Goal: Task Accomplishment & Management: Manage account settings

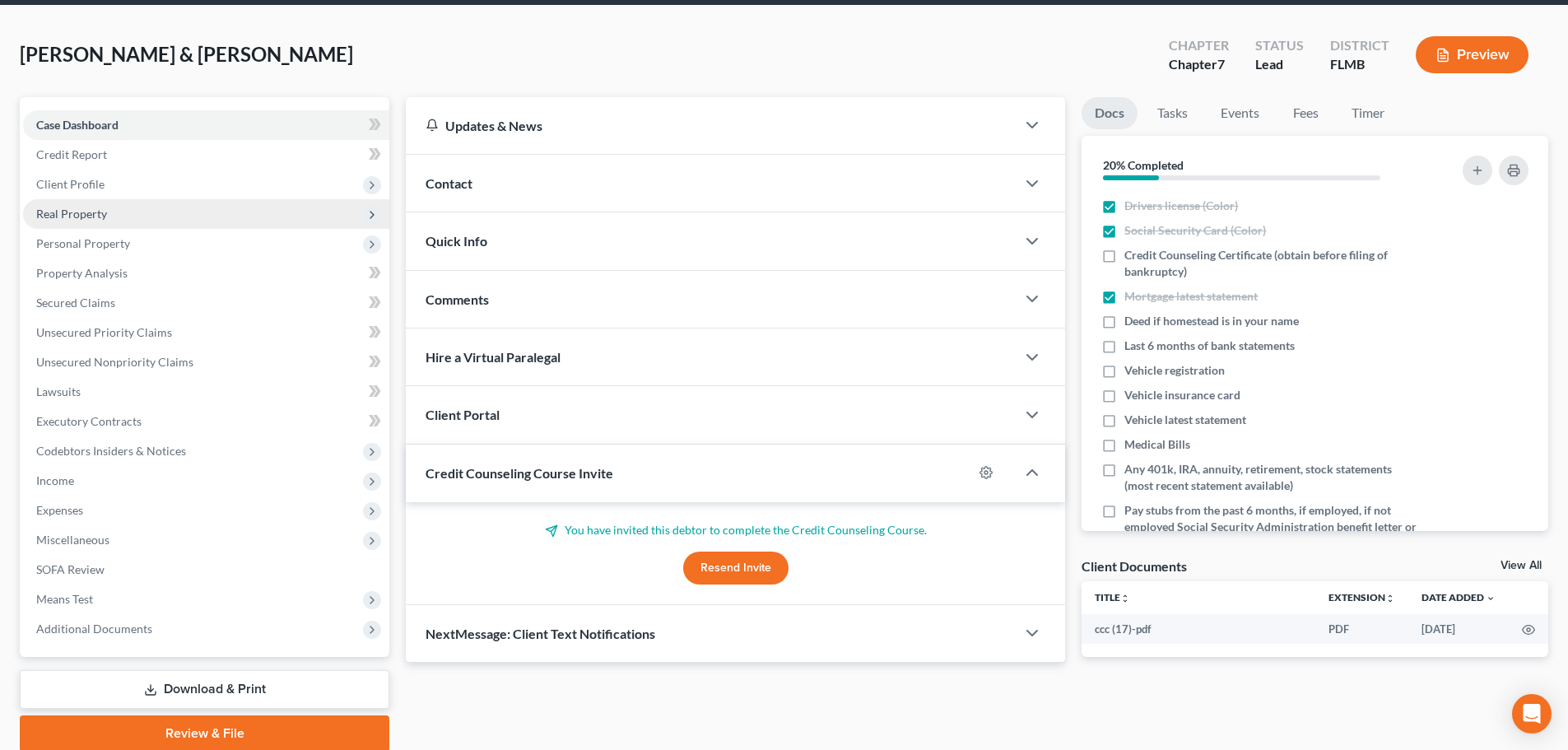
scroll to position [125, 0]
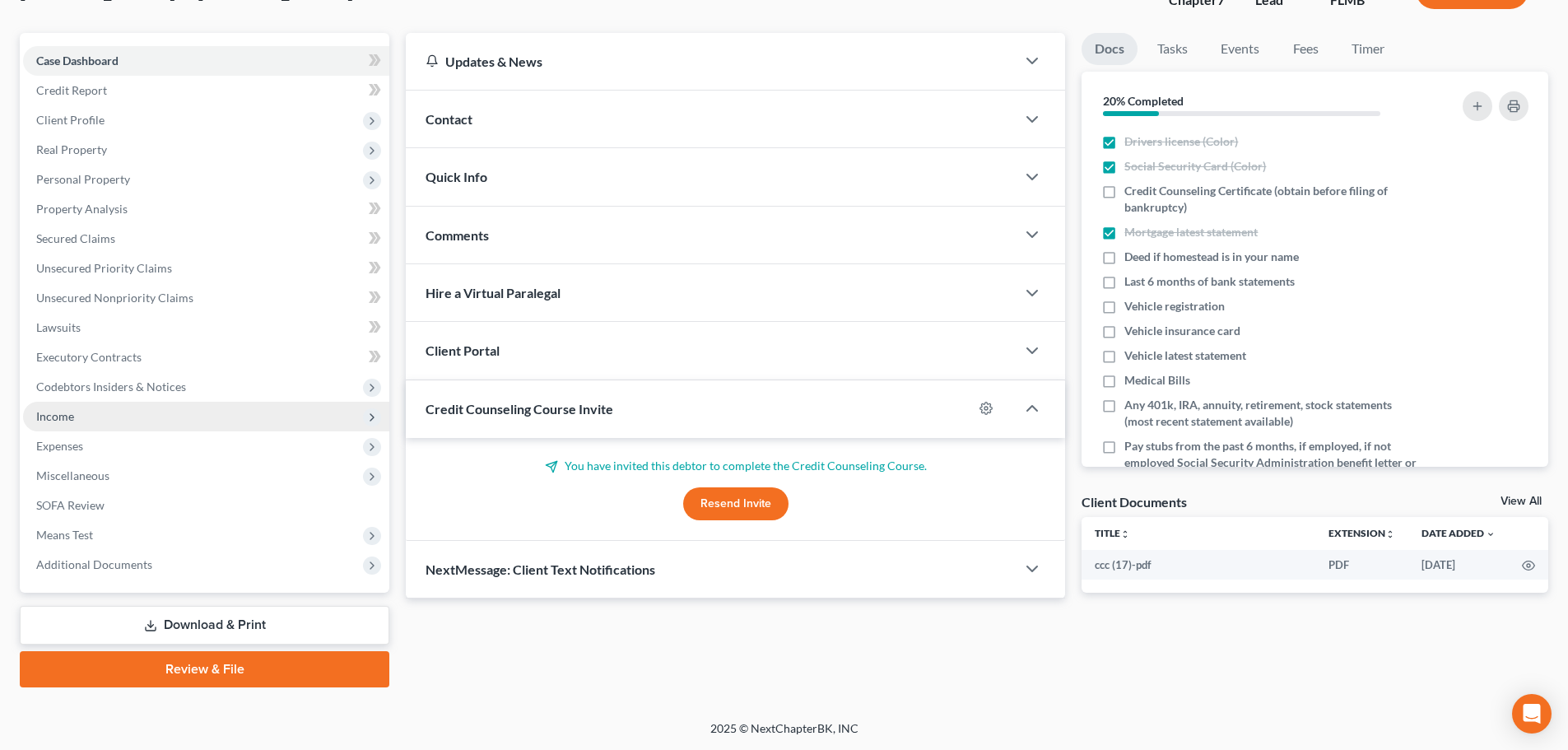
click at [128, 413] on span "Income" at bounding box center [207, 417] width 367 height 29
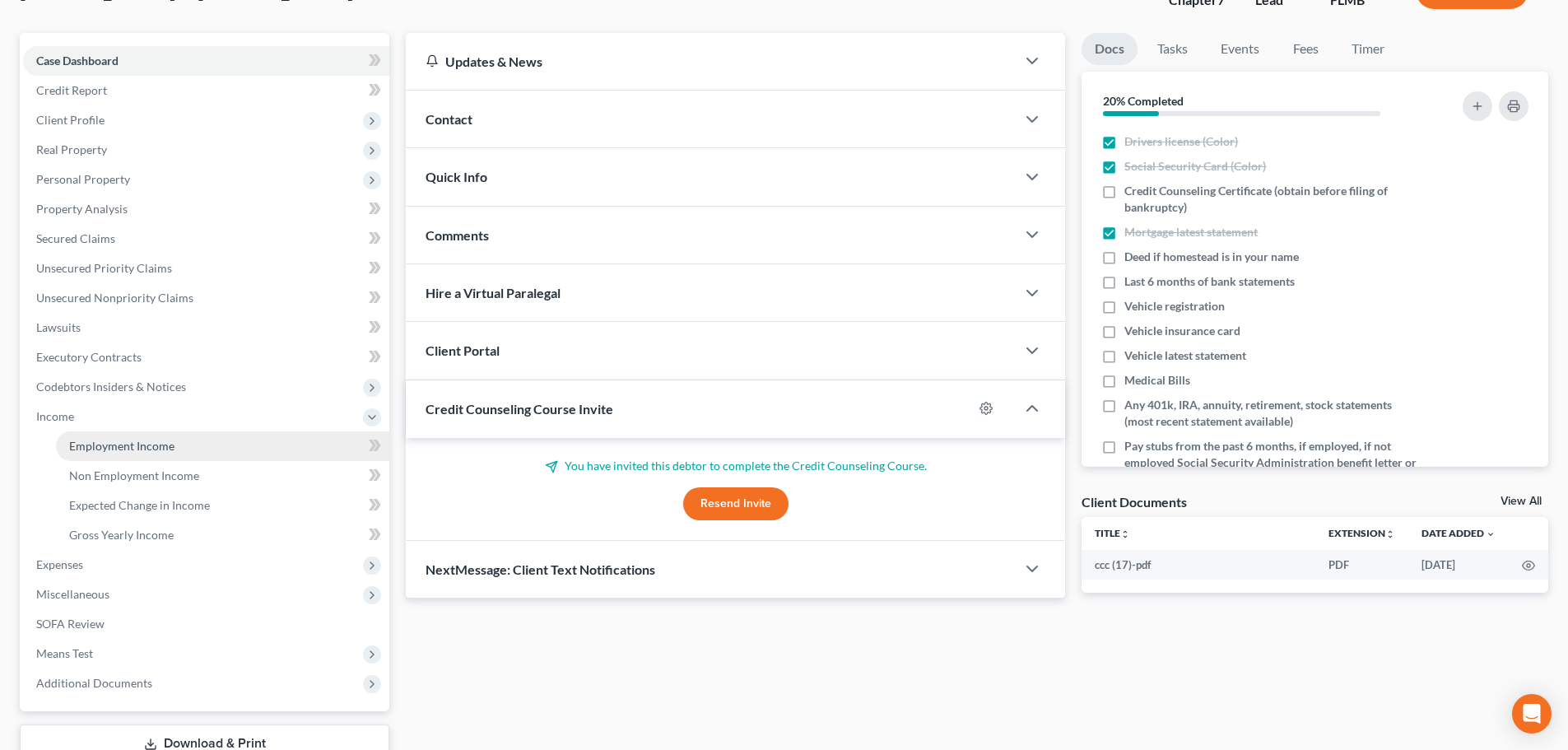
click at [148, 440] on span "Employment Income" at bounding box center [122, 446] width 106 height 14
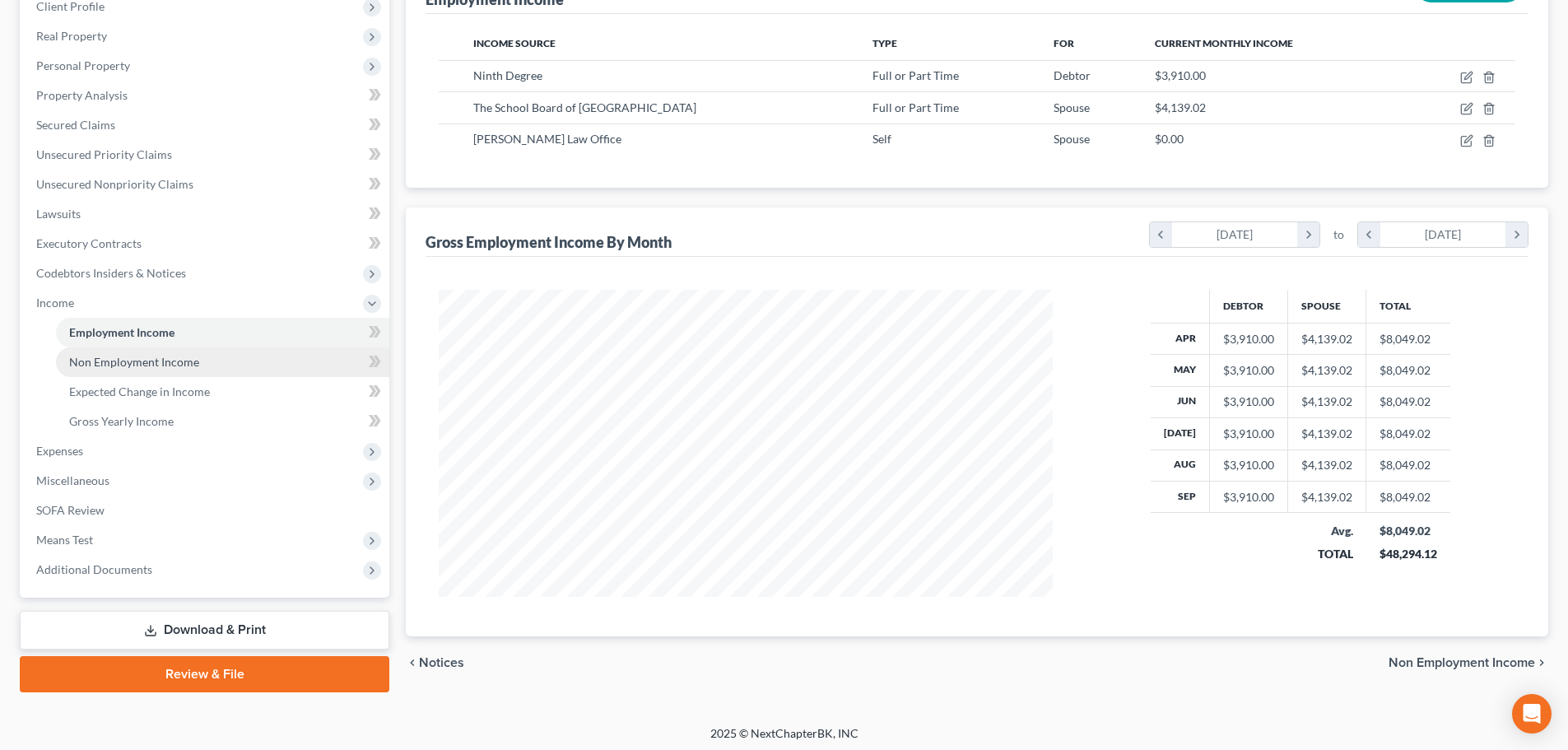
scroll to position [244, 0]
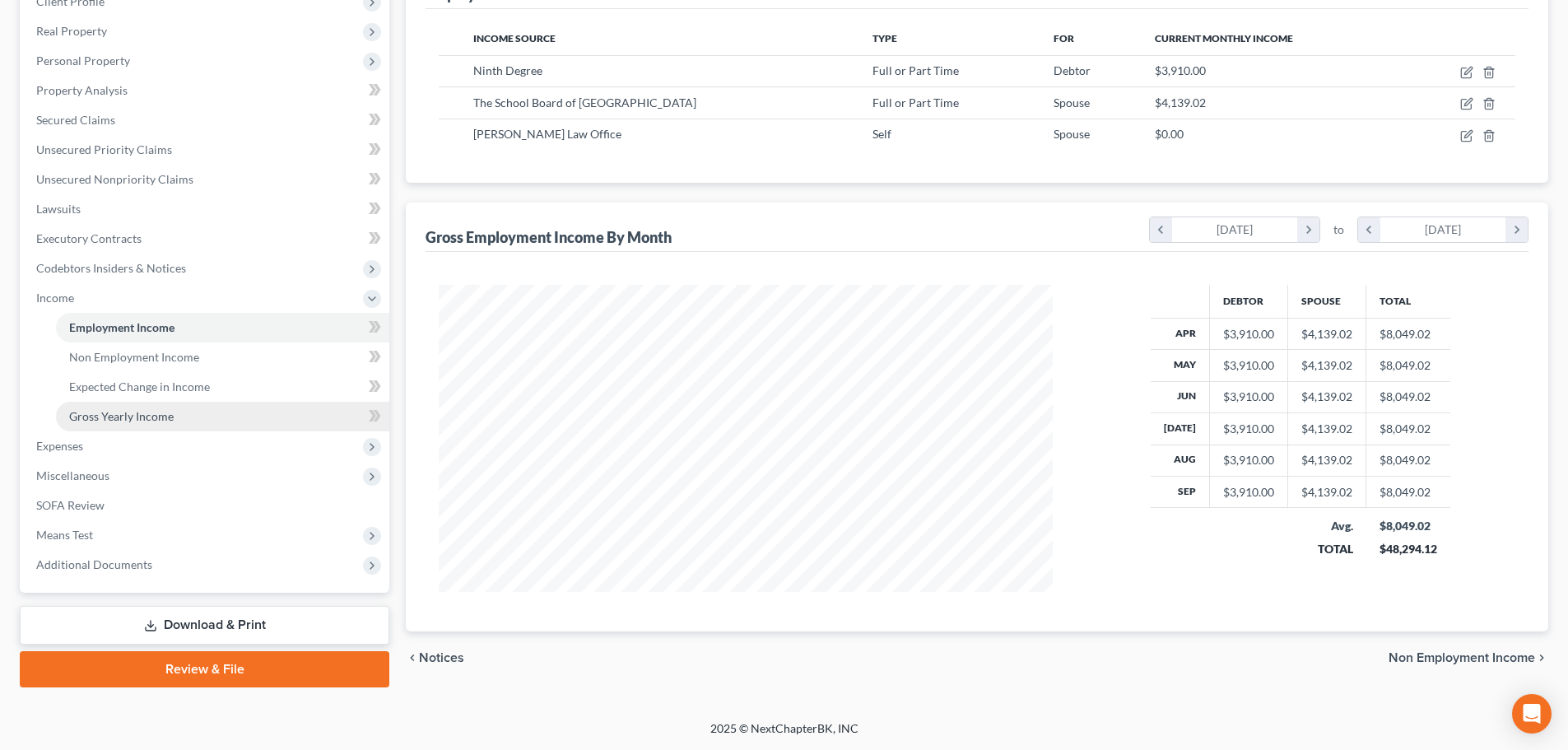
click at [168, 425] on link "Gross Yearly Income" at bounding box center [223, 417] width 334 height 29
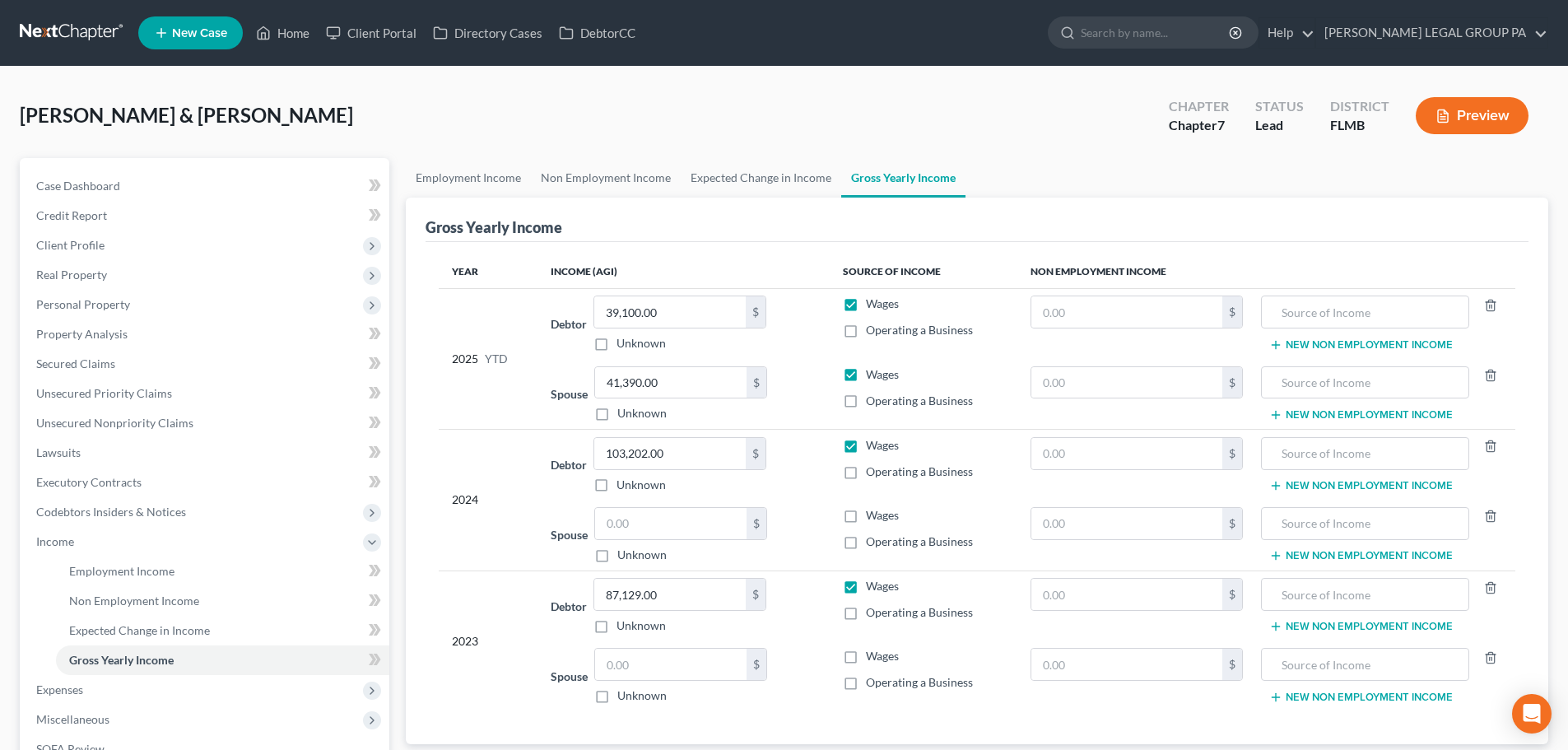
click at [80, 32] on link at bounding box center [73, 33] width 106 height 29
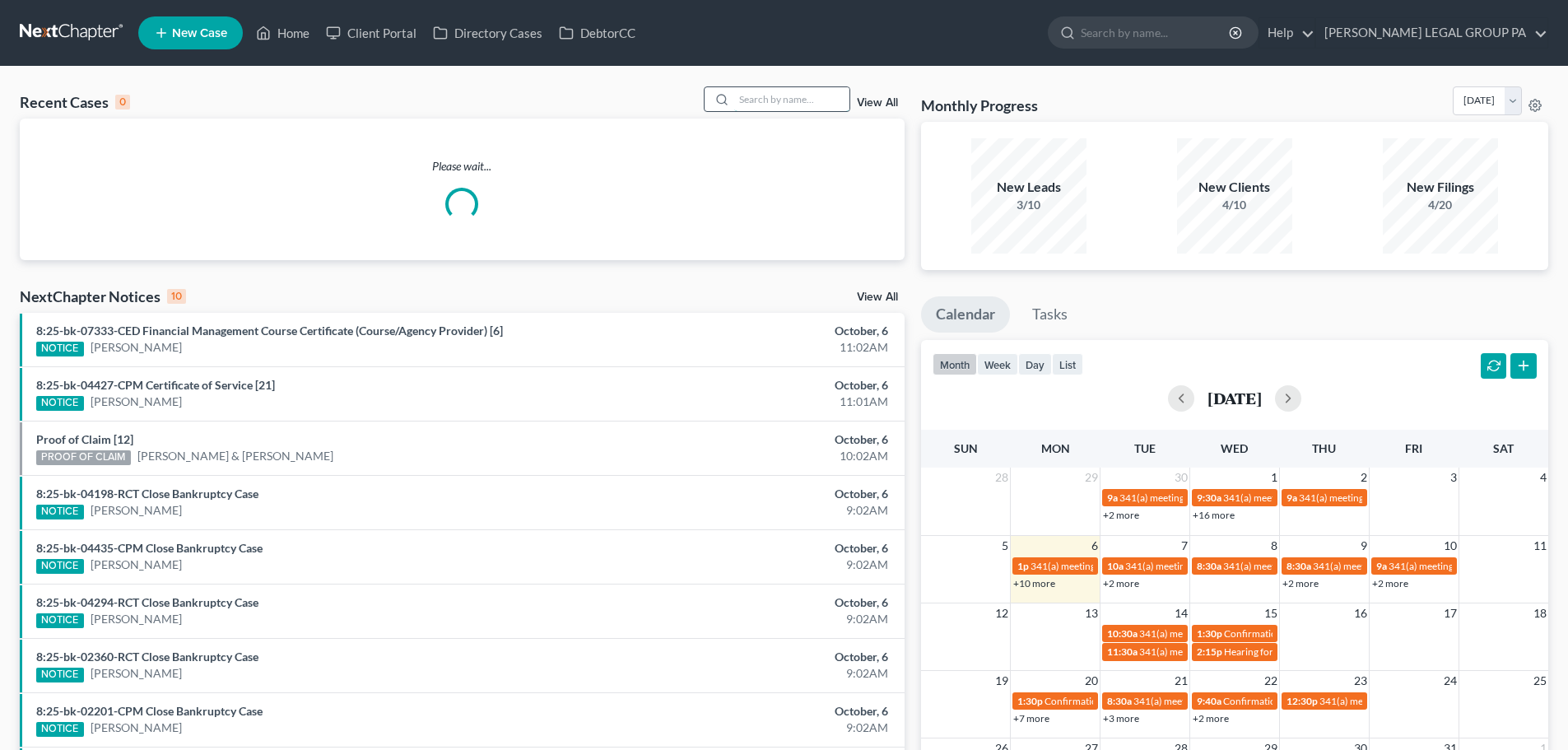
click at [817, 99] on input "search" at bounding box center [791, 99] width 115 height 24
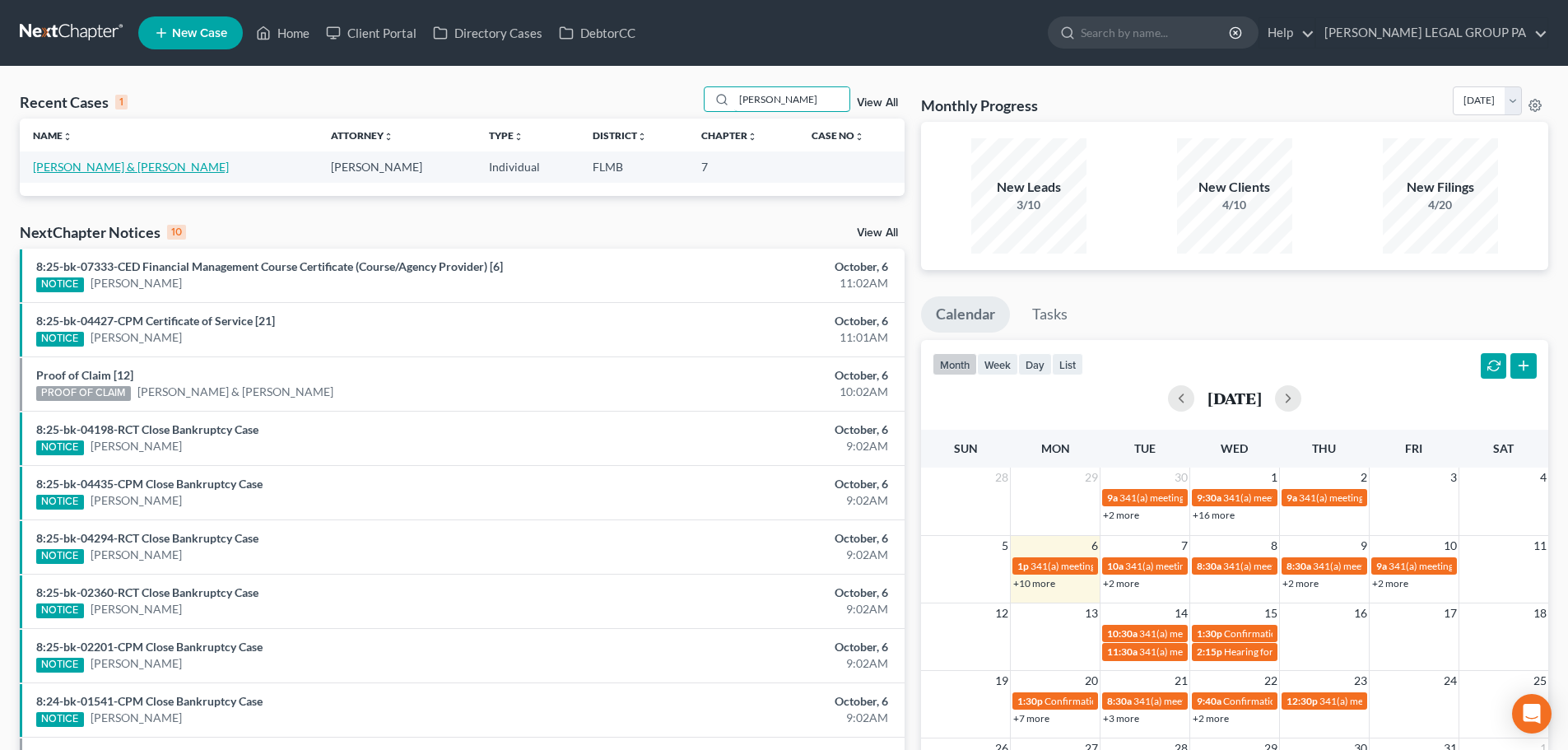
type input "[PERSON_NAME]"
click at [148, 170] on link "[PERSON_NAME] & [PERSON_NAME]" at bounding box center [131, 167] width 196 height 14
